Goal: Task Accomplishment & Management: Manage account settings

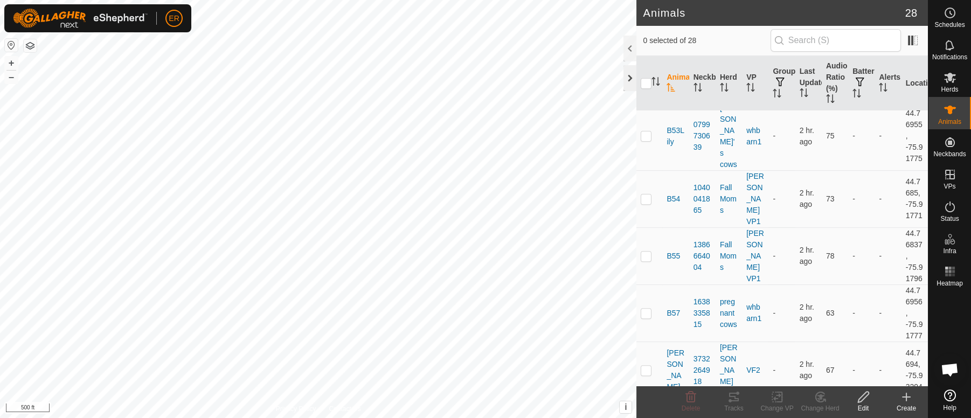
click at [629, 76] on div at bounding box center [629, 78] width 13 height 26
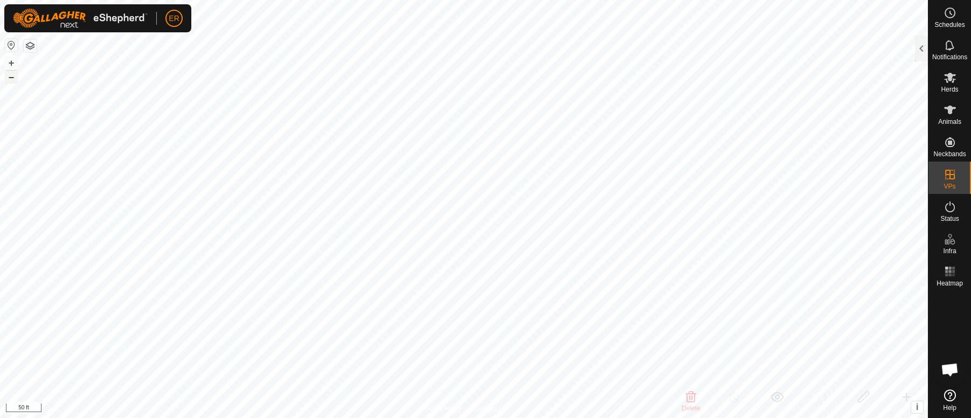
click at [11, 77] on button "–" at bounding box center [11, 77] width 13 height 13
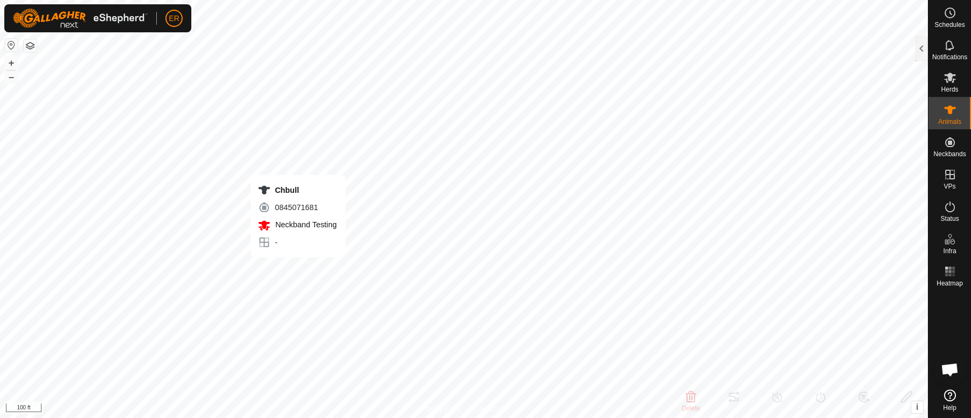
type input "Chbull"
type input "-"
type input "Charolais"
type input "-"
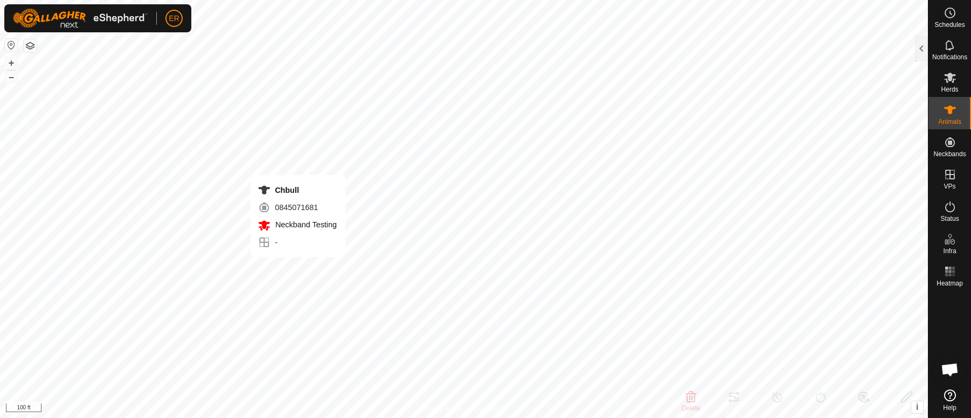
type input "Pregnant"
type input "0 kg"
type input "-"
click at [953, 107] on icon at bounding box center [950, 110] width 12 height 9
click at [920, 54] on div at bounding box center [921, 49] width 13 height 26
